Goal: Find specific page/section: Find specific page/section

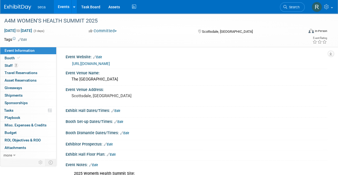
click at [64, 9] on link "Events" at bounding box center [64, 6] width 20 height 13
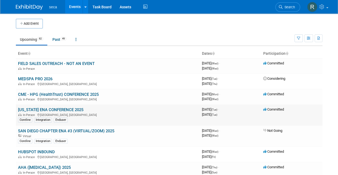
click at [44, 109] on link "[US_STATE] ENA CONFERENCE 2025" at bounding box center [50, 110] width 65 height 5
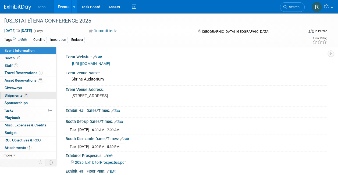
click at [18, 96] on span "Shipments 2" at bounding box center [16, 95] width 23 height 4
